Goal: Task Accomplishment & Management: Submit feedback/report problem

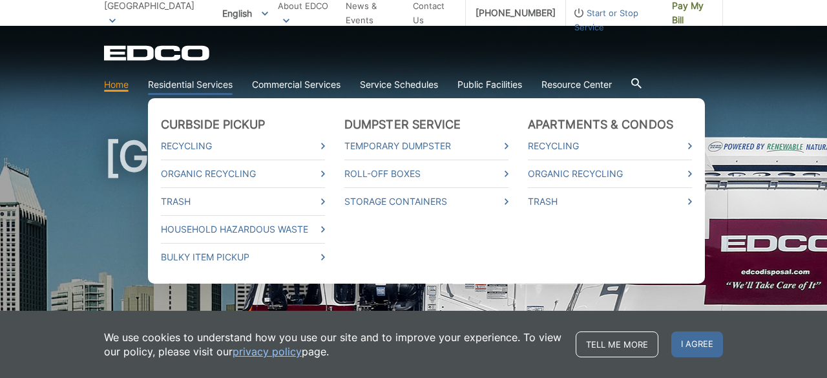
scroll to position [23, 0]
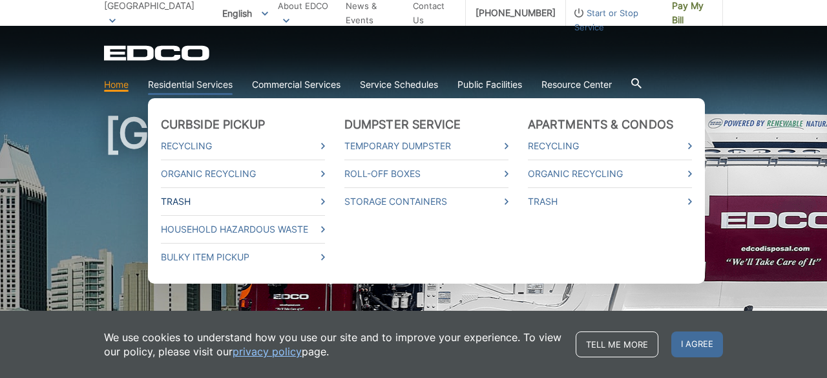
click at [320, 202] on link "Trash" at bounding box center [243, 201] width 164 height 14
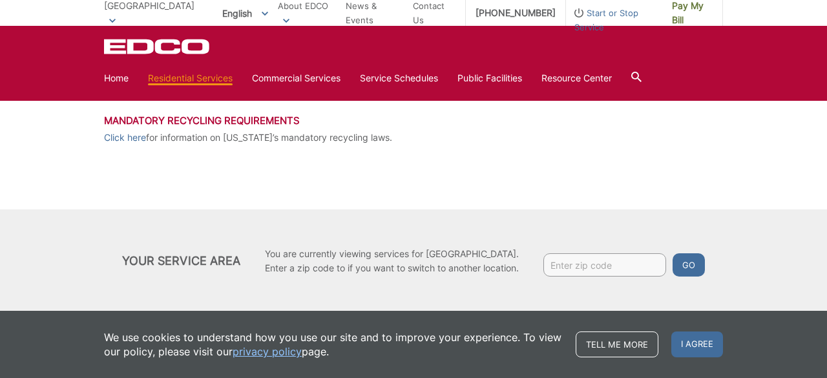
scroll to position [692, 0]
click at [579, 265] on input "Enter zip code" at bounding box center [604, 266] width 123 height 23
type input "92024"
click at [684, 272] on button "Go" at bounding box center [688, 266] width 32 height 23
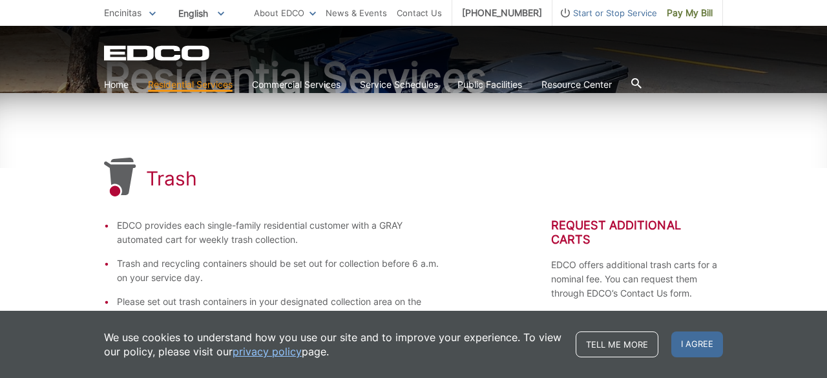
scroll to position [132, 0]
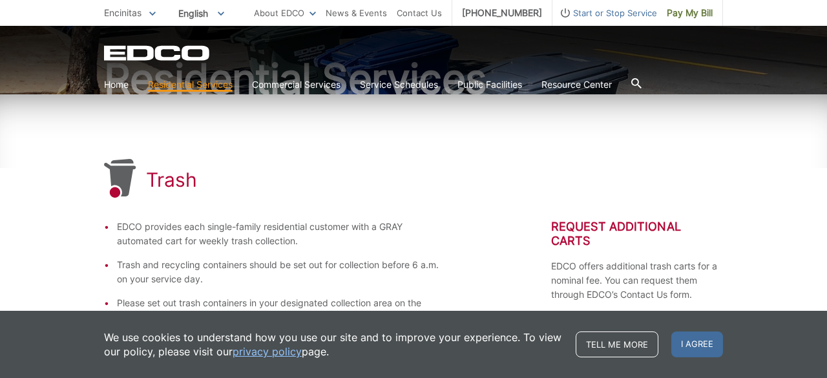
click at [440, 220] on li "EDCO provides each single-family residential customer with a GRAY automated car…" at bounding box center [282, 234] width 331 height 28
click at [711, 357] on span "I agree" at bounding box center [697, 344] width 52 height 26
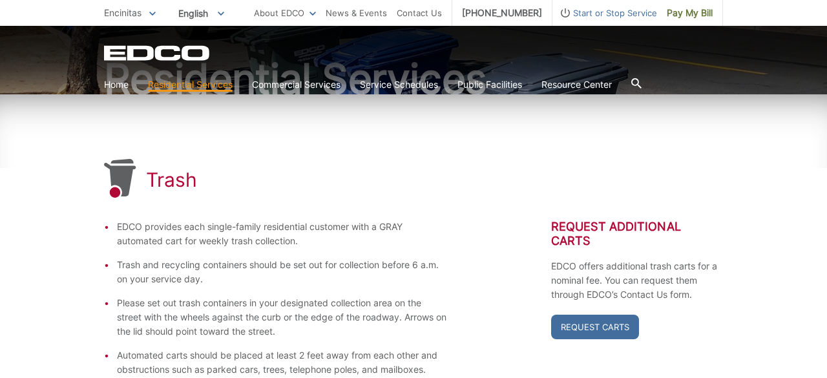
scroll to position [0, 0]
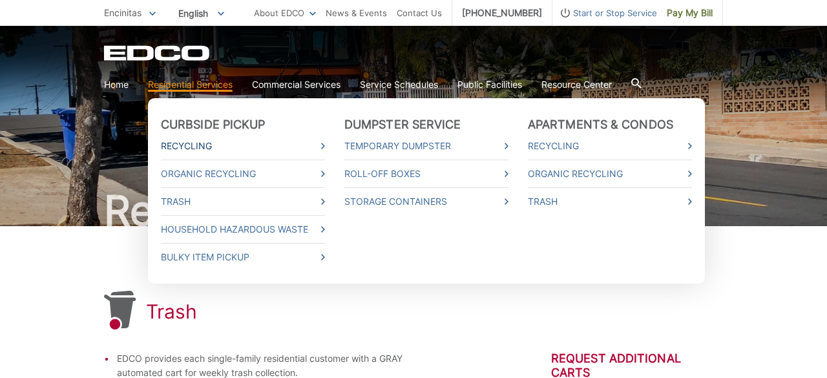
click at [320, 149] on link "Recycling" at bounding box center [243, 146] width 164 height 14
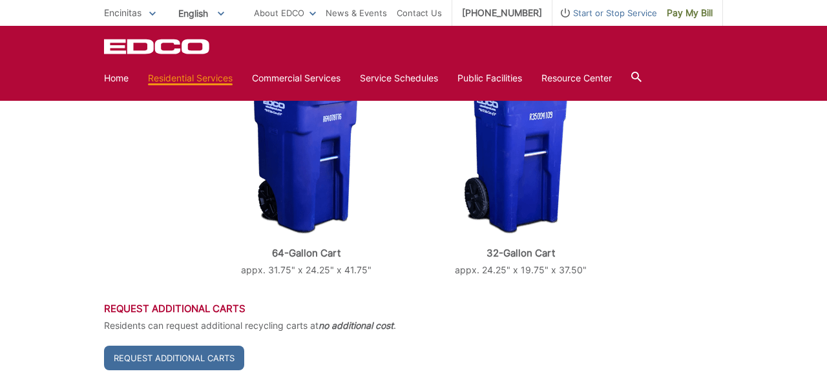
scroll to position [358, 0]
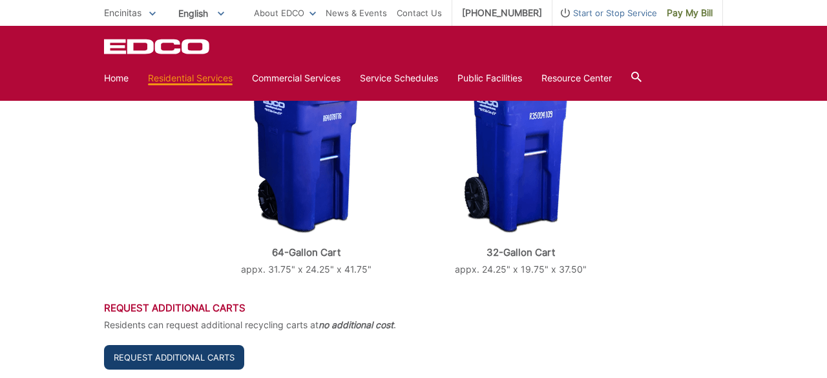
click at [213, 356] on link "Request Additional Carts" at bounding box center [174, 357] width 140 height 25
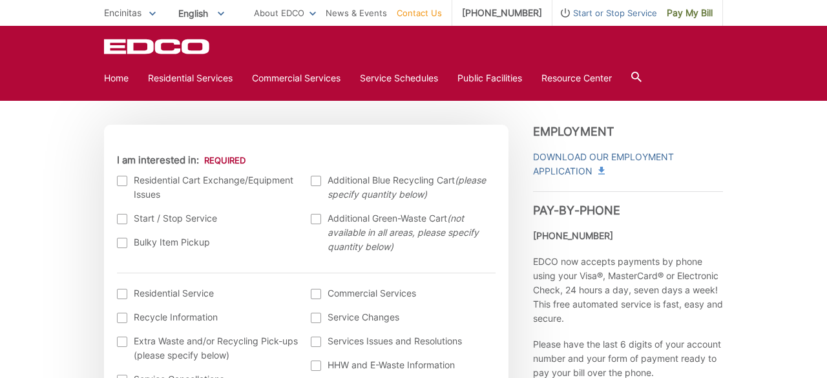
scroll to position [368, 0]
click at [121, 181] on div at bounding box center [122, 181] width 10 height 10
click at [0, 0] on input "I am interested in:" at bounding box center [0, 0] width 0 height 0
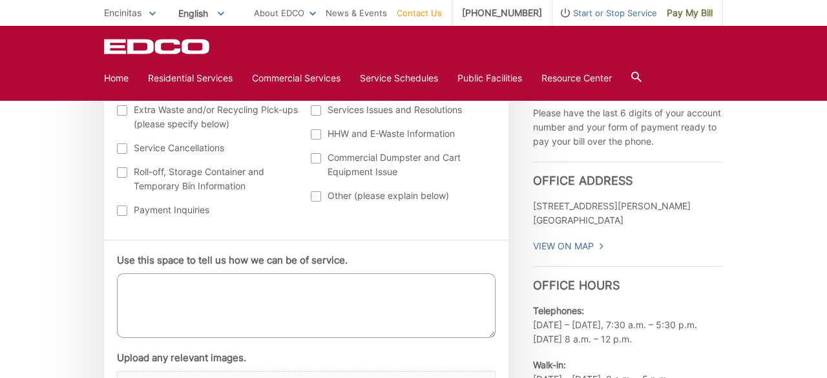
scroll to position [597, 0]
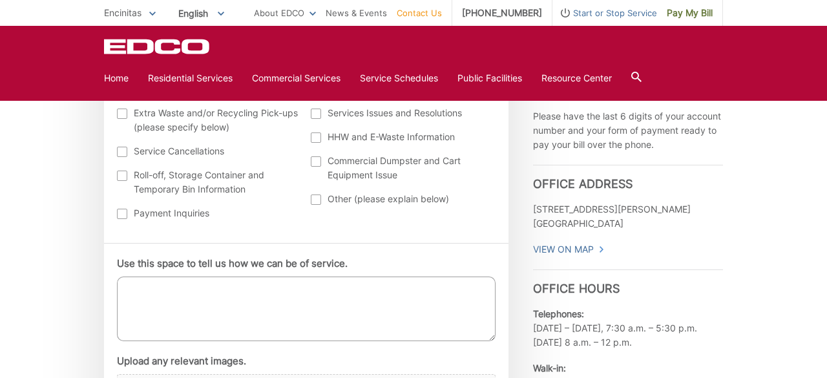
click at [163, 292] on textarea "Use this space to tell us how we can be of service." at bounding box center [306, 308] width 379 height 65
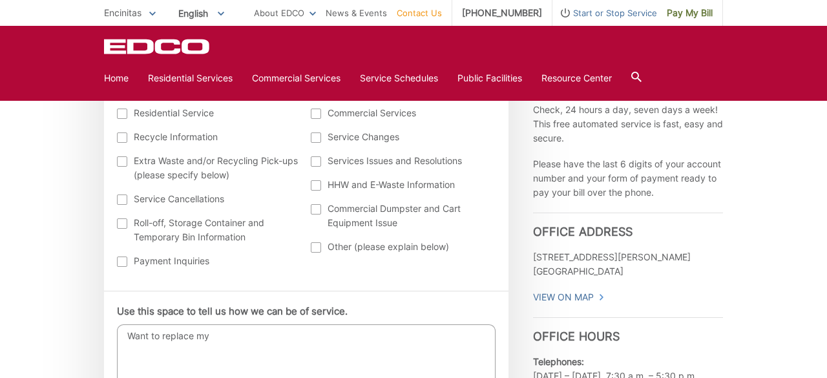
scroll to position [552, 0]
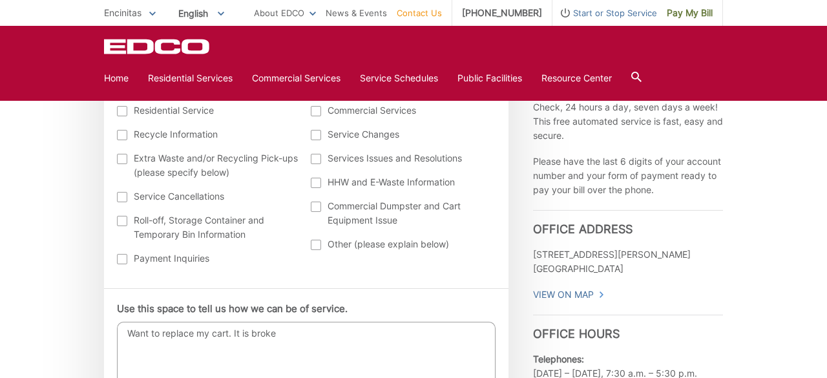
type textarea "Want to replace my cart. It is broken"
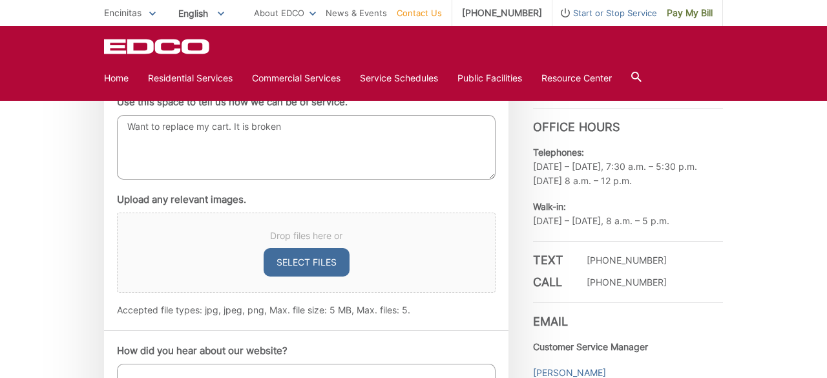
scroll to position [759, 0]
